Goal: Find specific page/section: Find specific page/section

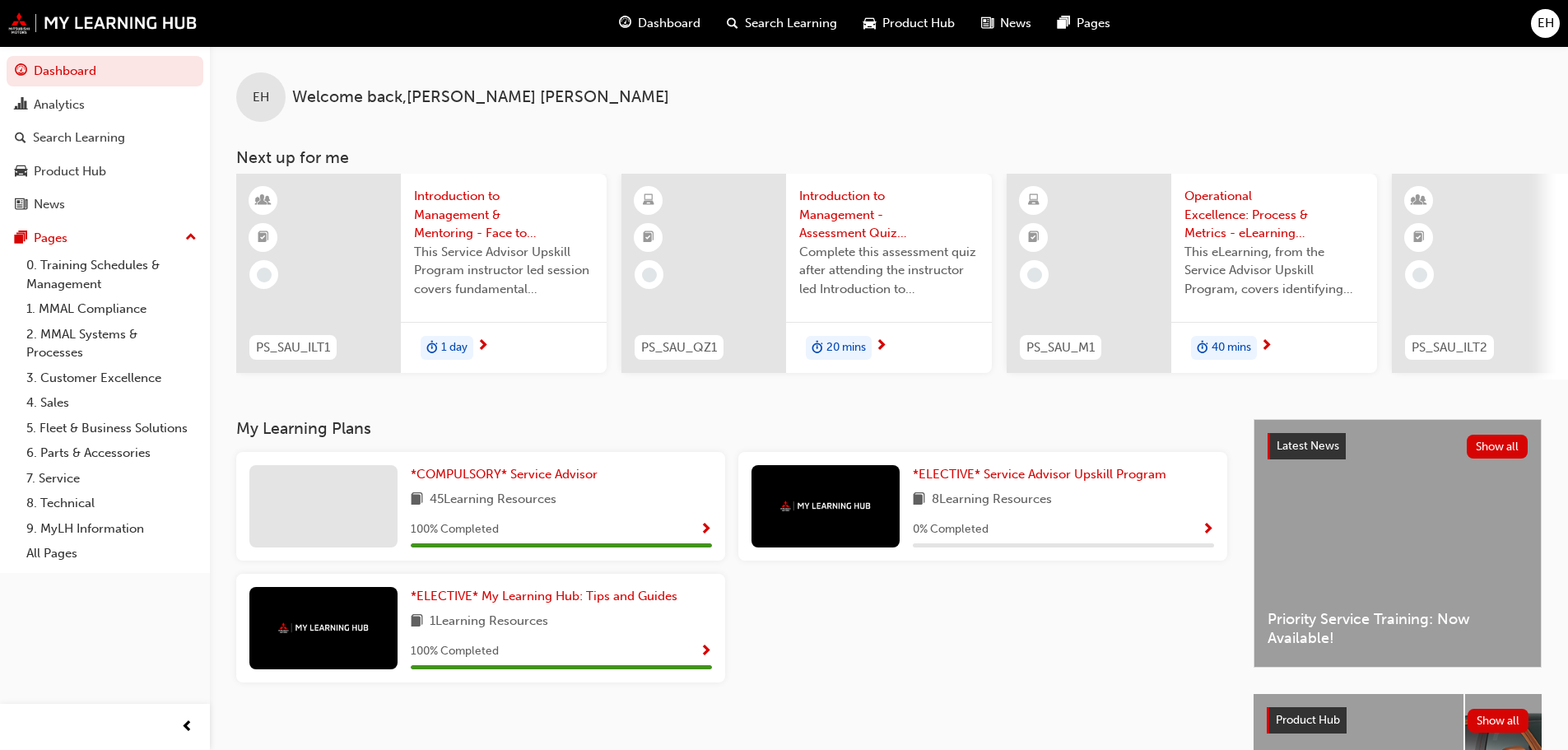
drag, startPoint x: 67, startPoint y: 171, endPoint x: 151, endPoint y: 189, distance: 85.9
click at [69, 171] on div "Product Hub" at bounding box center [70, 171] width 72 height 19
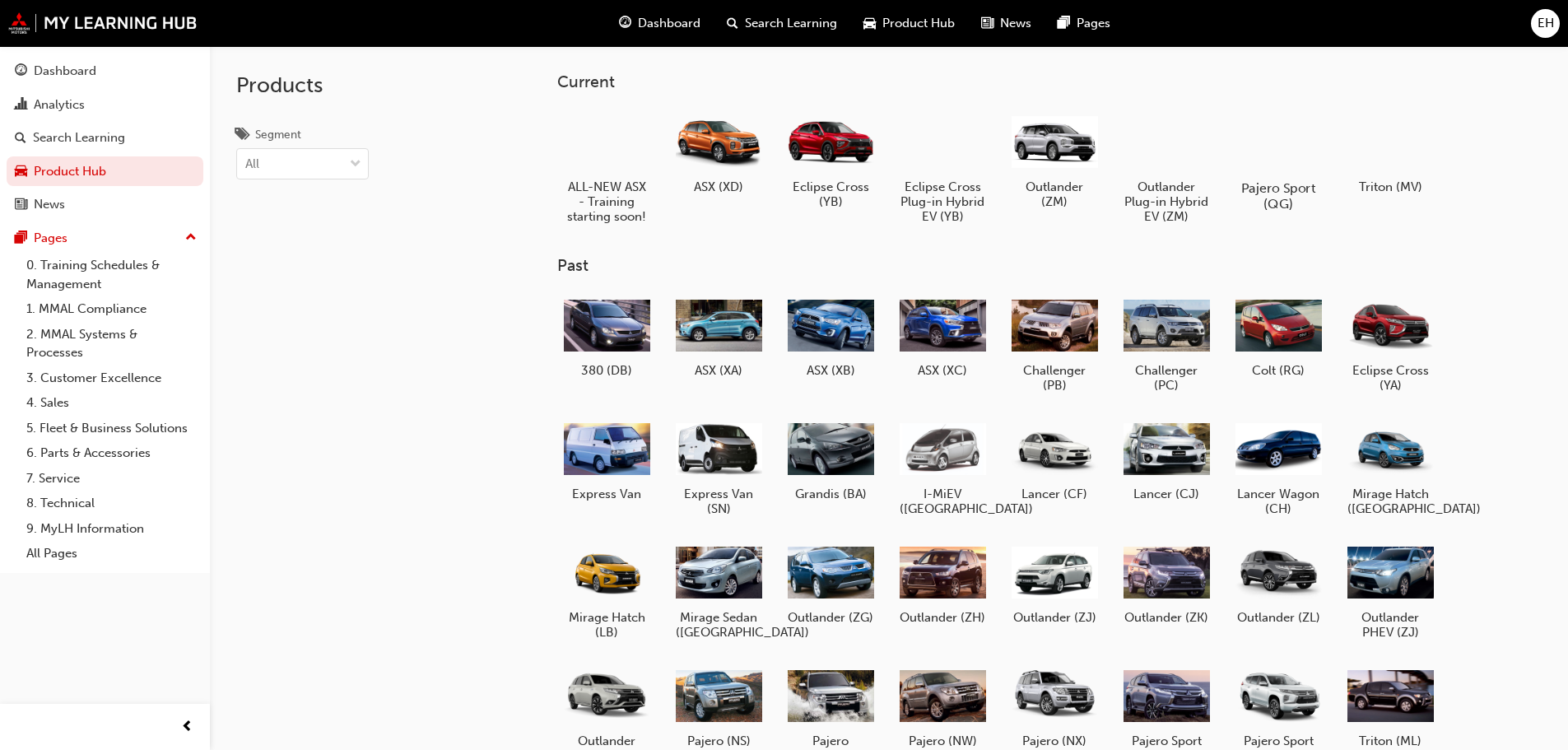
click at [1275, 188] on h5 "Pajero Sport (QG)" at bounding box center [1278, 196] width 91 height 32
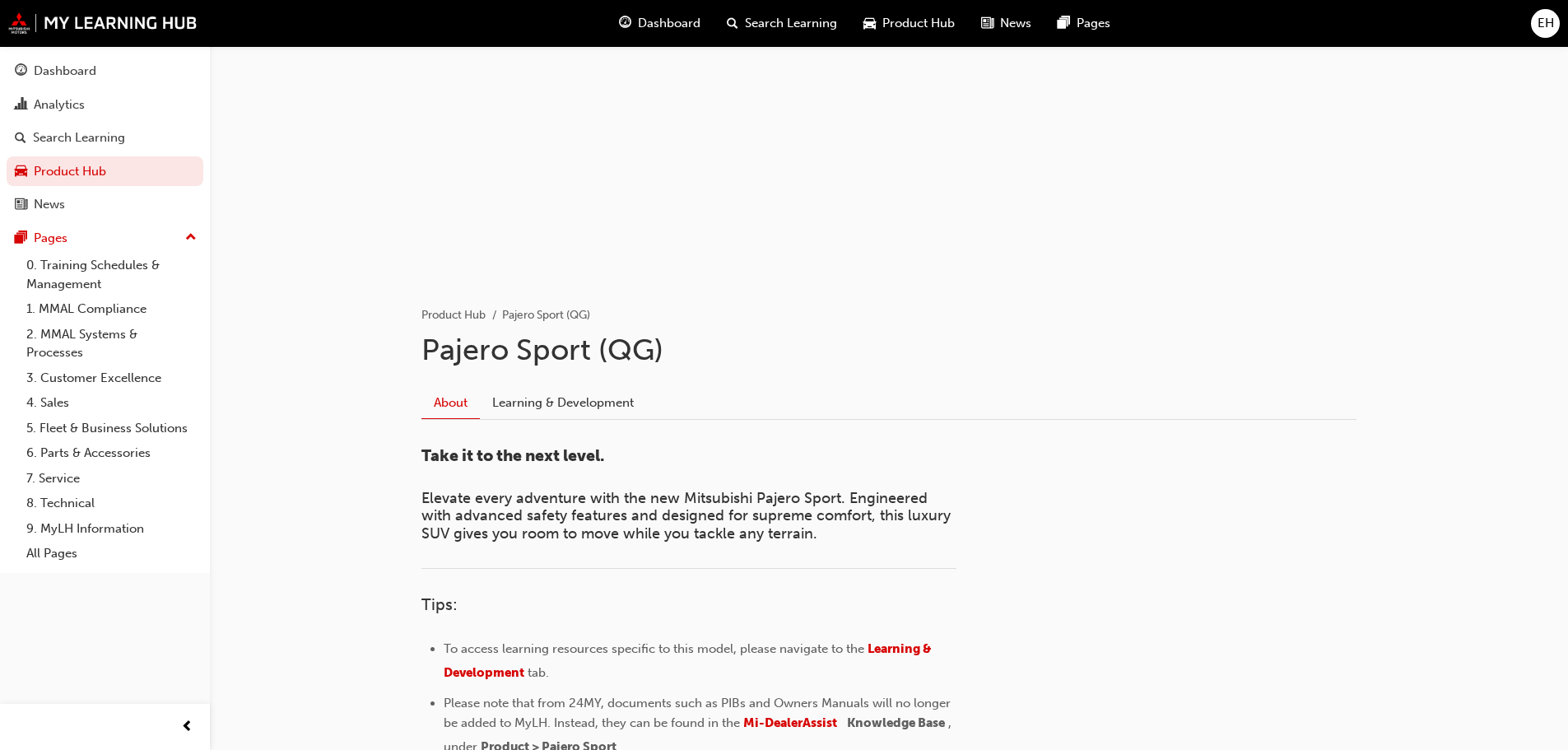
scroll to position [265, 0]
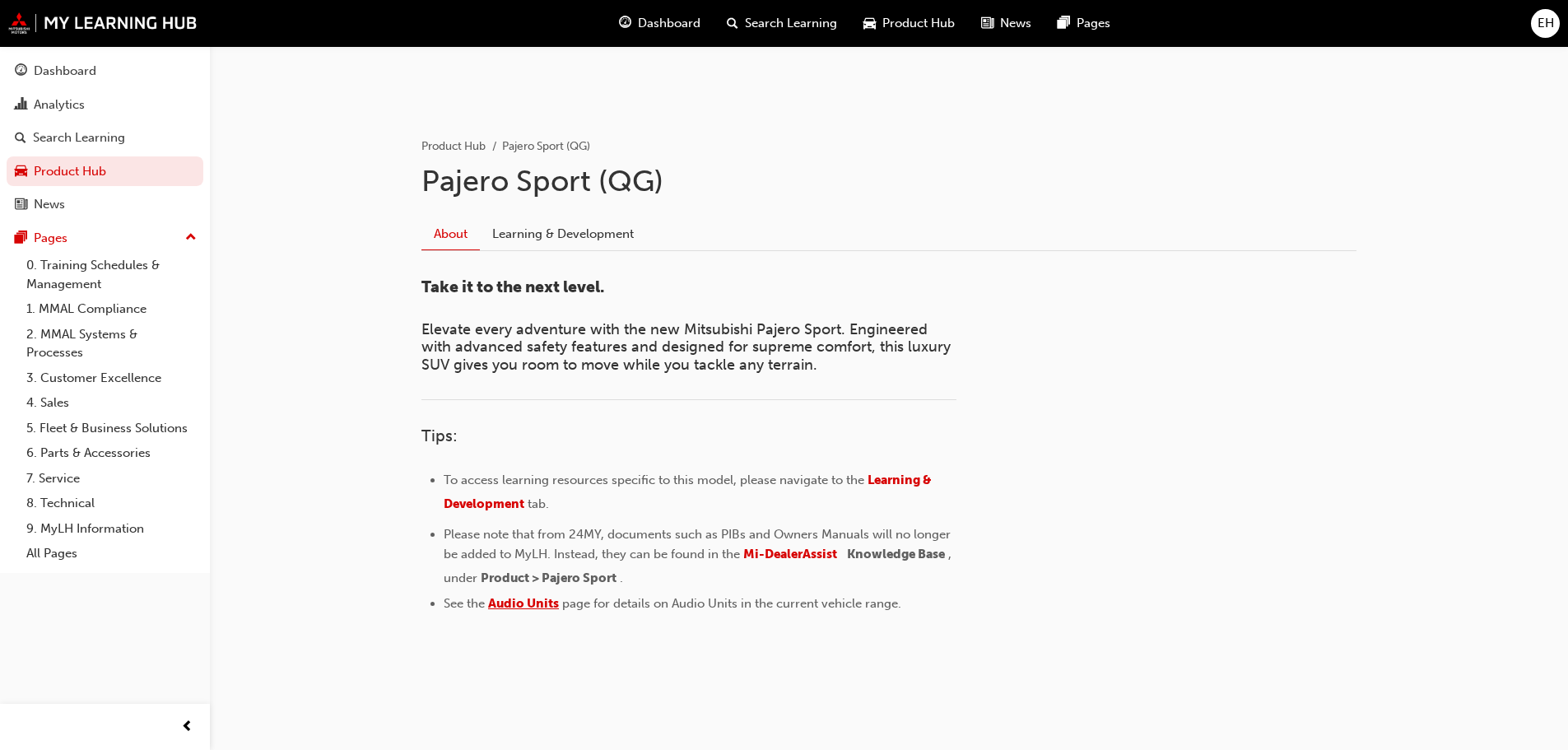
click at [522, 600] on span "Audio Units" at bounding box center [523, 604] width 71 height 15
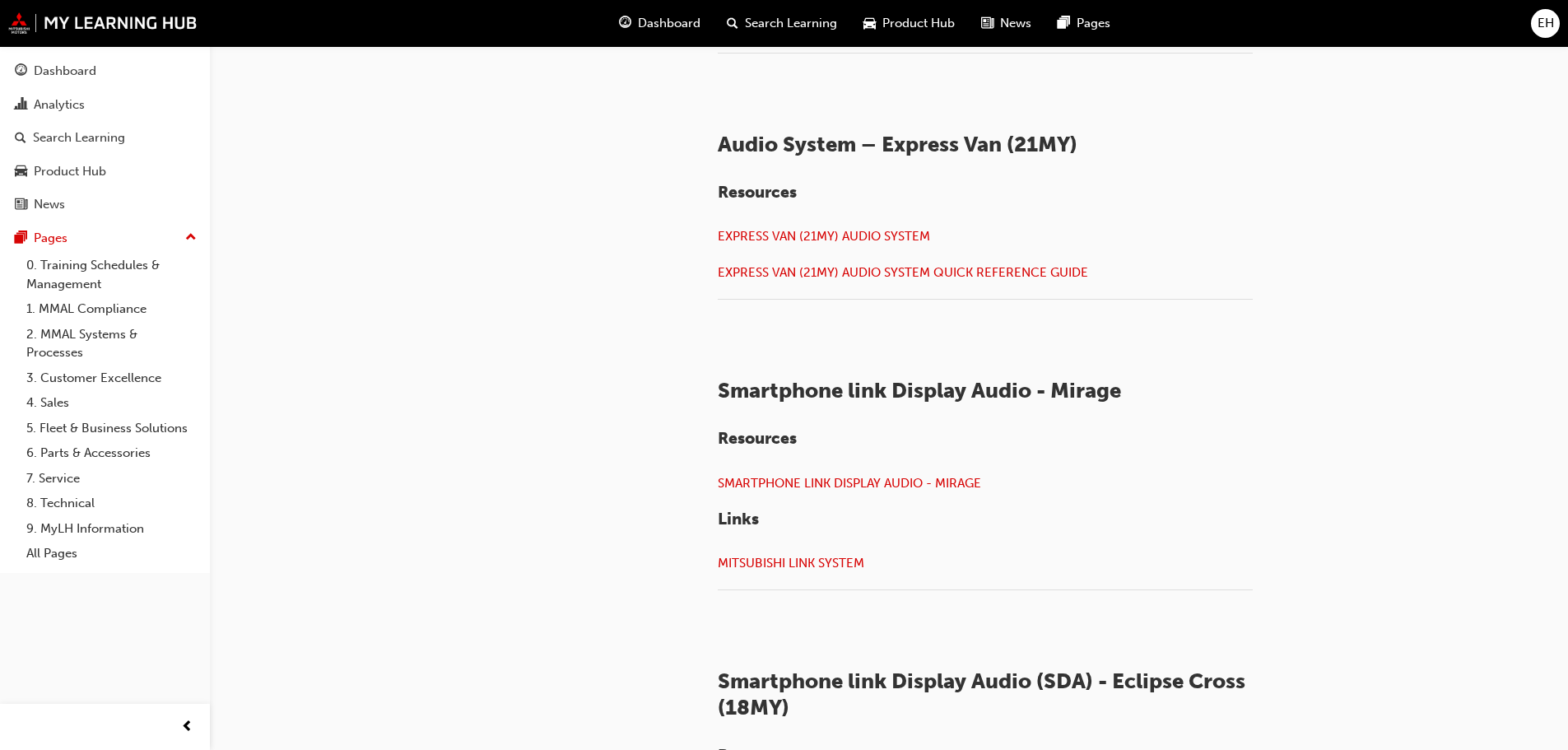
scroll to position [1541, 0]
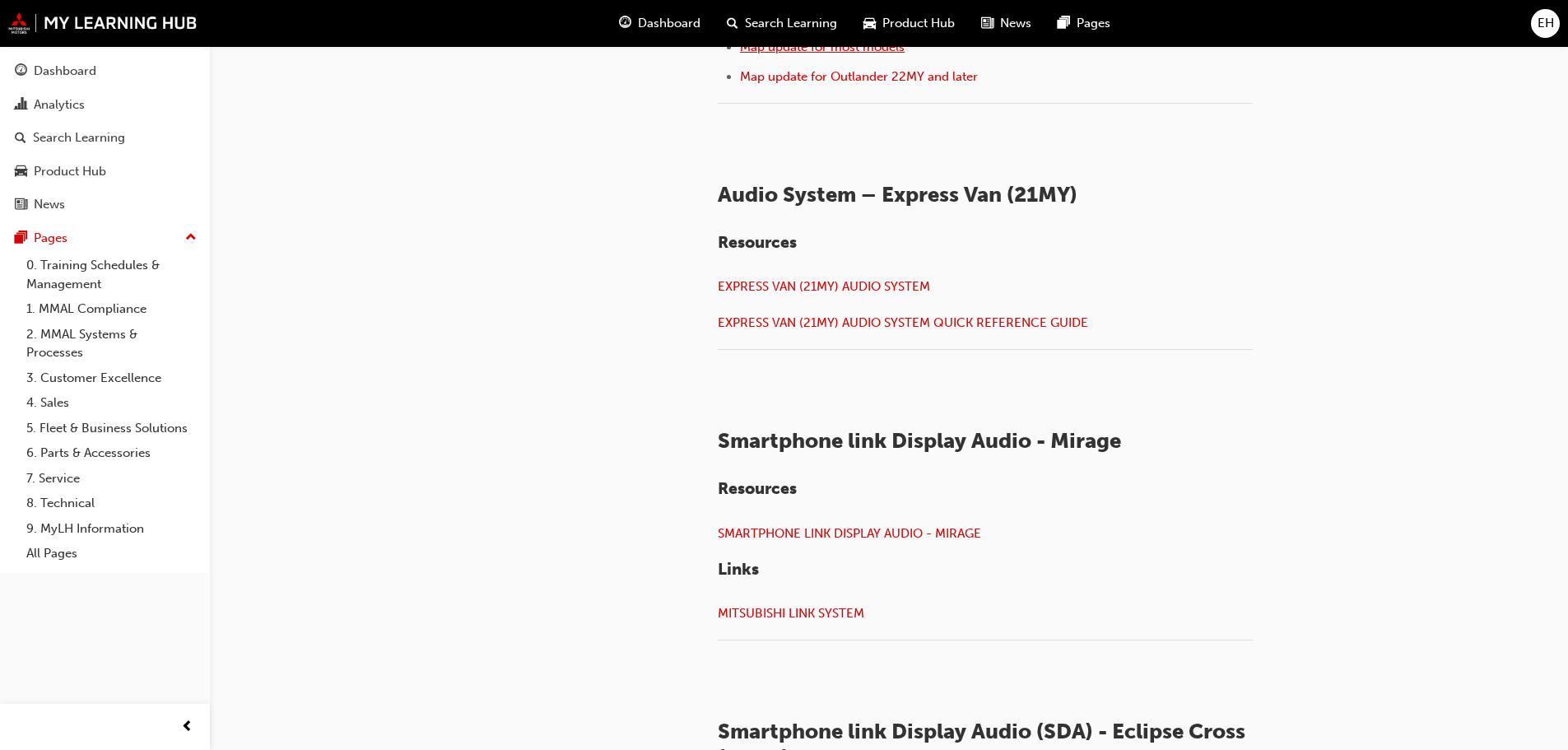
click at [826, 54] on span "Map update for most models" at bounding box center [823, 47] width 164 height 15
